Goal: Task Accomplishment & Management: Use online tool/utility

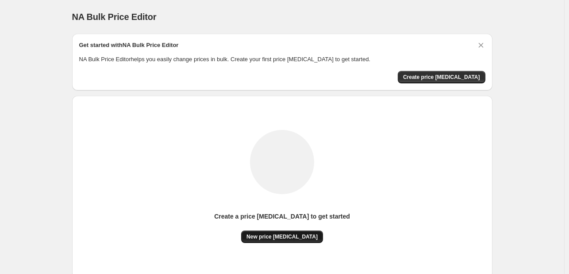
click at [271, 238] on span "New price [MEDICAL_DATA]" at bounding box center [282, 236] width 71 height 7
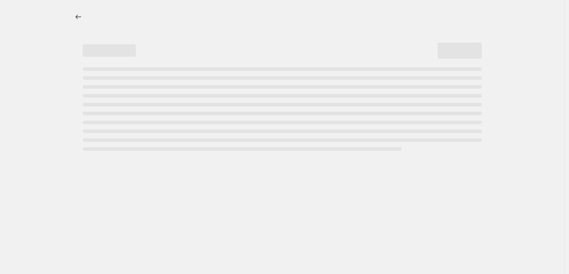
select select "percentage"
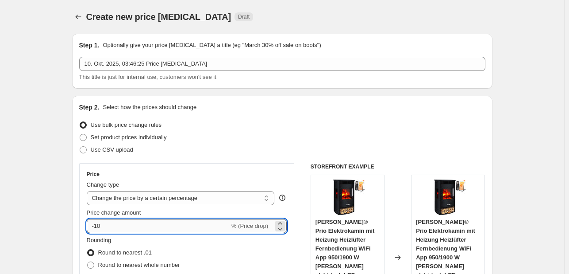
click at [201, 221] on input "-10" at bounding box center [158, 226] width 143 height 14
type input "-1"
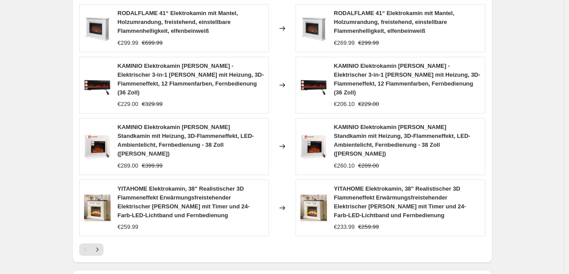
scroll to position [696, 0]
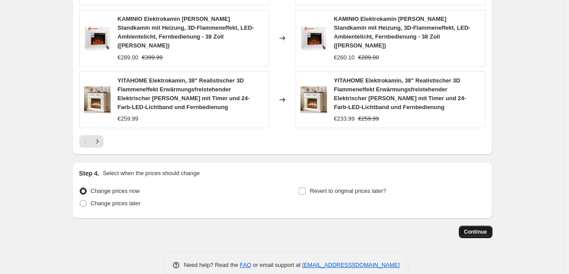
type input "-35"
click at [485, 228] on span "Continue" at bounding box center [475, 231] width 23 height 7
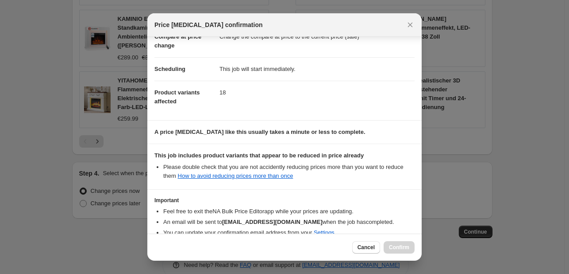
scroll to position [98, 0]
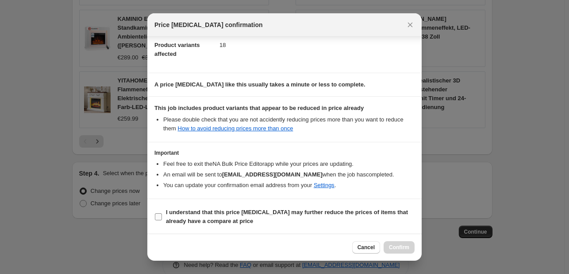
click at [232, 222] on span "I understand that this price [MEDICAL_DATA] may further reduce the prices of it…" at bounding box center [290, 217] width 249 height 18
click at [162, 220] on input "I understand that this price [MEDICAL_DATA] may further reduce the prices of it…" at bounding box center [158, 216] width 7 height 7
checkbox input "true"
click at [395, 247] on span "Confirm" at bounding box center [399, 246] width 20 height 7
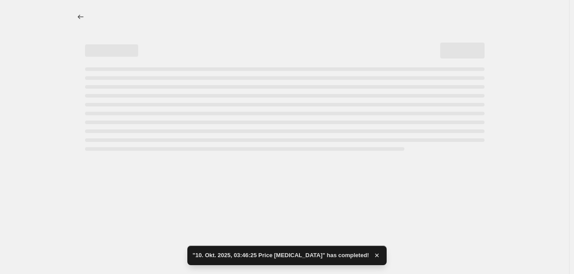
select select "percentage"
